Goal: Task Accomplishment & Management: Complete application form

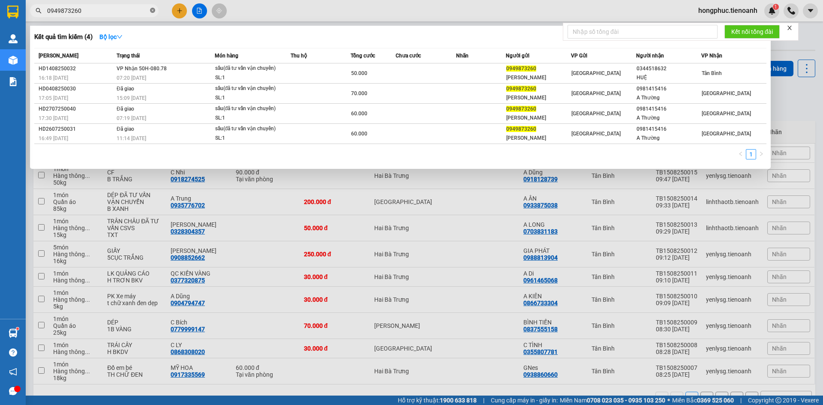
click at [151, 10] on icon "close-circle" at bounding box center [152, 10] width 5 height 5
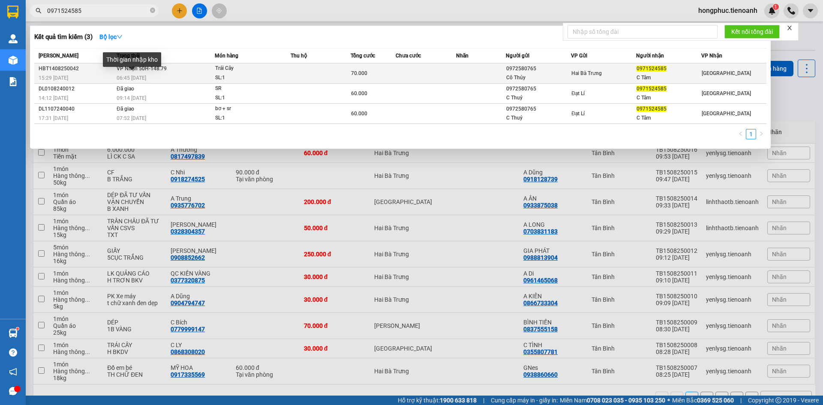
type input "0971524585"
click at [138, 78] on span "06:45 [DATE]" at bounding box center [132, 78] width 30 height 6
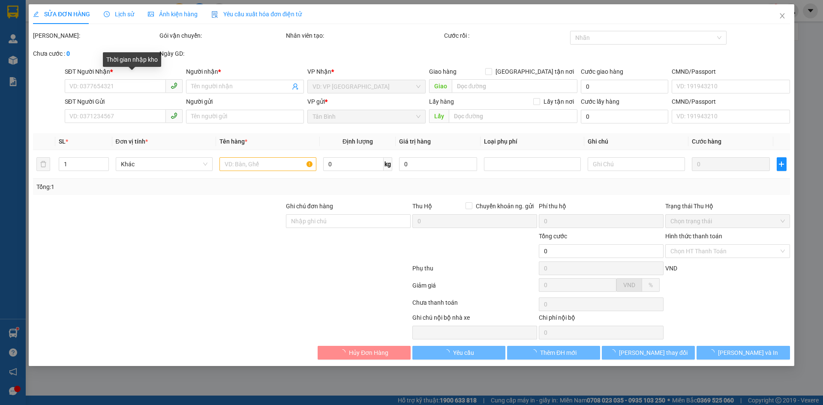
type input "0971524585"
type input "C Tâm"
type input "0972580765"
type input "Cô Thủy"
type input "70.000"
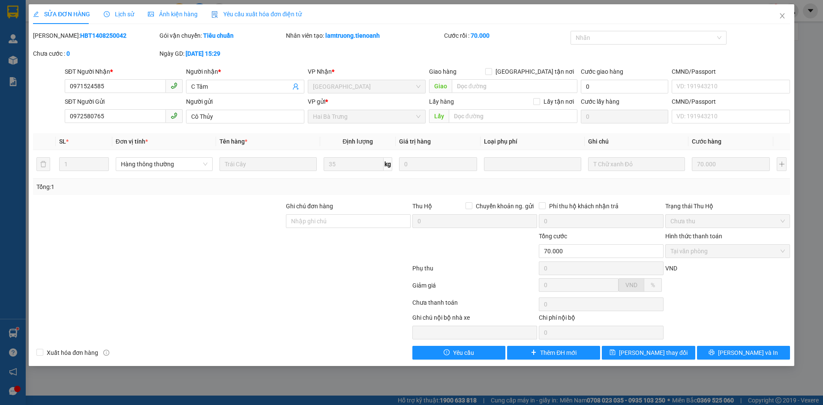
click at [120, 15] on span "Lịch sử" at bounding box center [119, 14] width 30 height 7
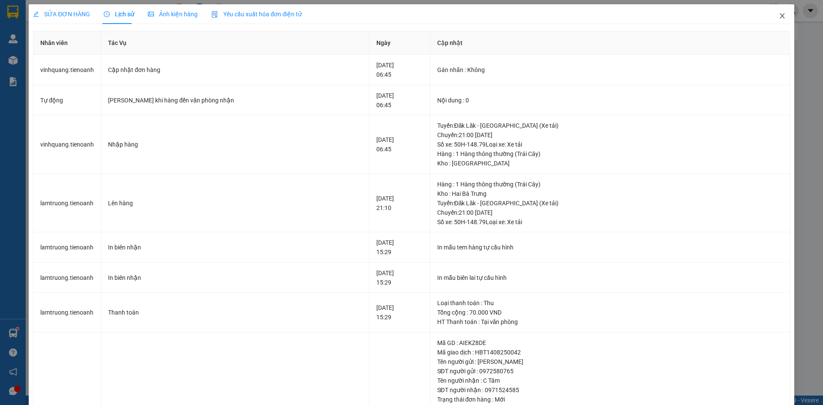
click at [780, 15] on icon "close" at bounding box center [782, 15] width 5 height 5
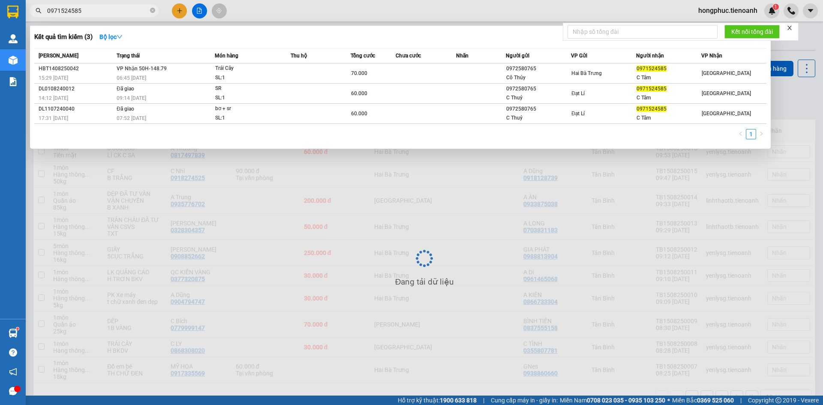
click at [128, 8] on input "0971524585" at bounding box center [97, 10] width 101 height 9
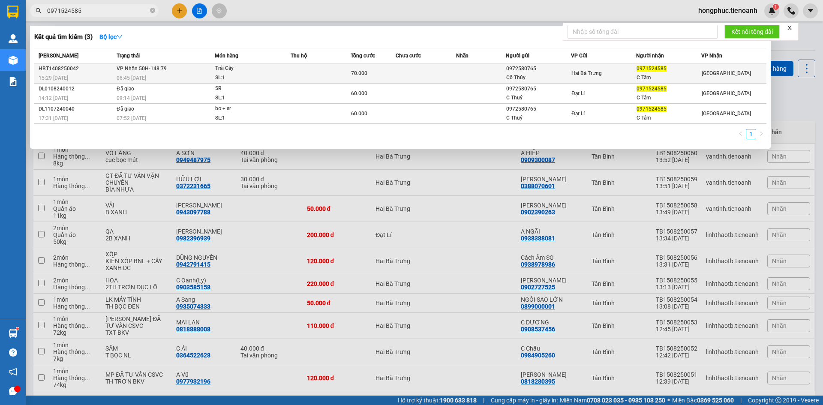
click at [150, 70] on span "VP Nhận 50H-148.79" at bounding box center [142, 69] width 50 height 6
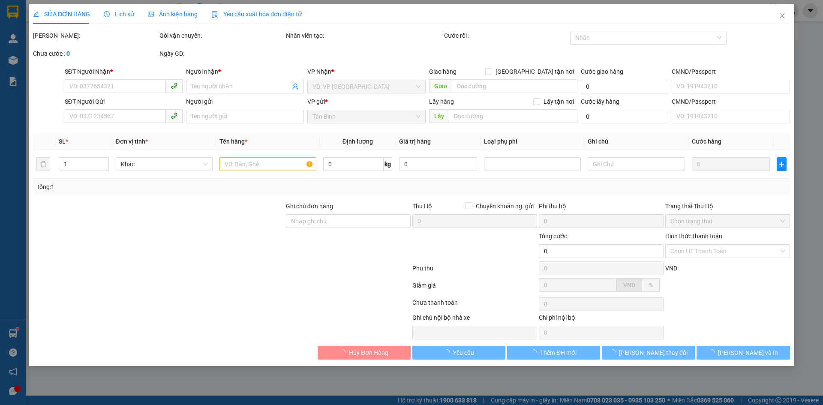
type input "0971524585"
type input "C Tâm"
type input "0972580765"
type input "Cô Thủy"
type input "70.000"
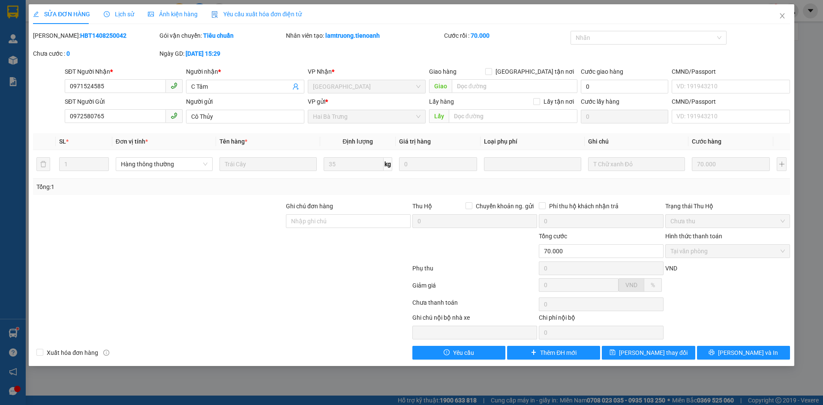
click at [121, 17] on span "Lịch sử" at bounding box center [119, 14] width 30 height 7
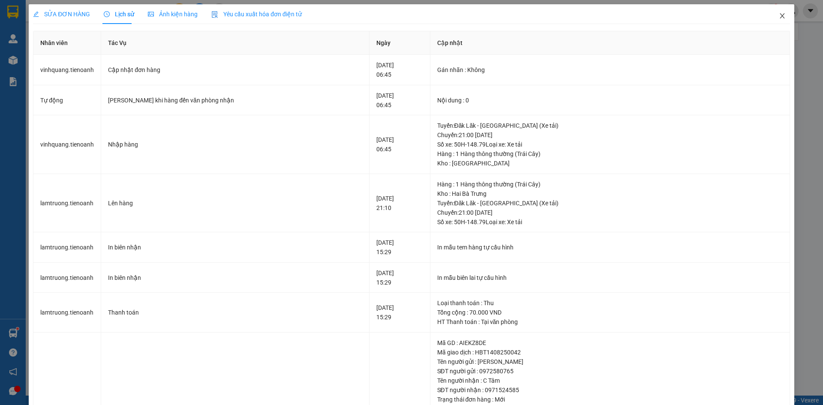
click at [780, 15] on span "Close" at bounding box center [782, 16] width 24 height 24
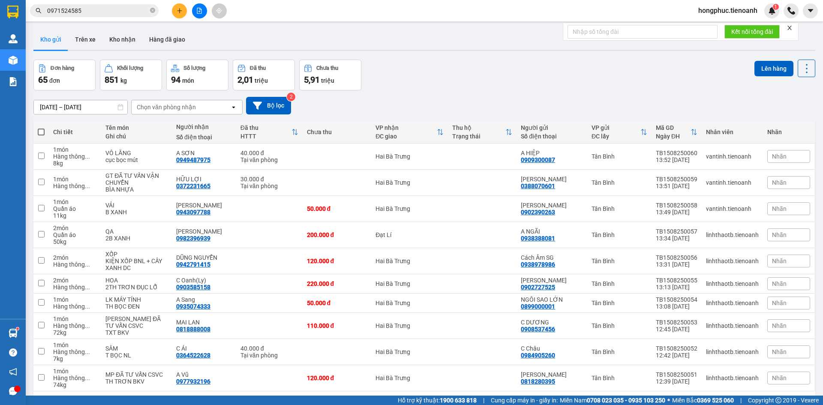
click at [109, 15] on input "0971524585" at bounding box center [97, 10] width 101 height 9
